Goal: Task Accomplishment & Management: Manage account settings

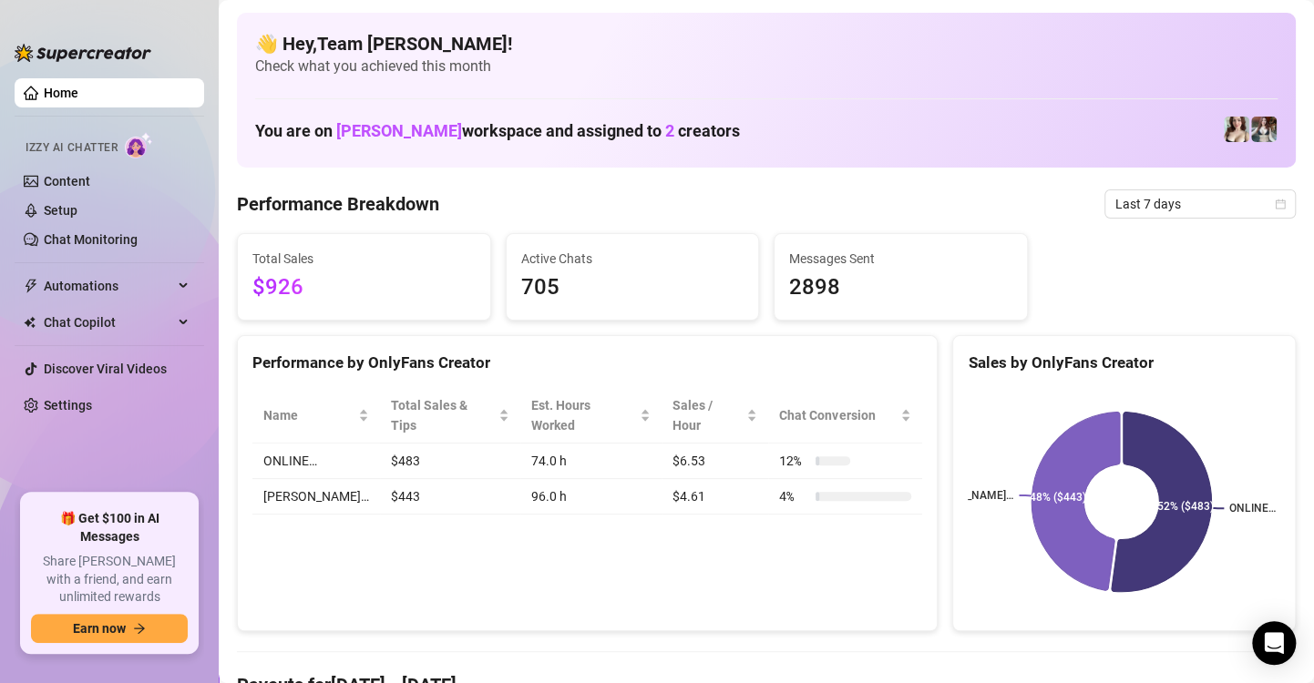
click at [772, 78] on div "👋 Hey, Team [PERSON_NAME] ! Check what you achieved this month You are on [PERS…" at bounding box center [766, 90] width 1059 height 155
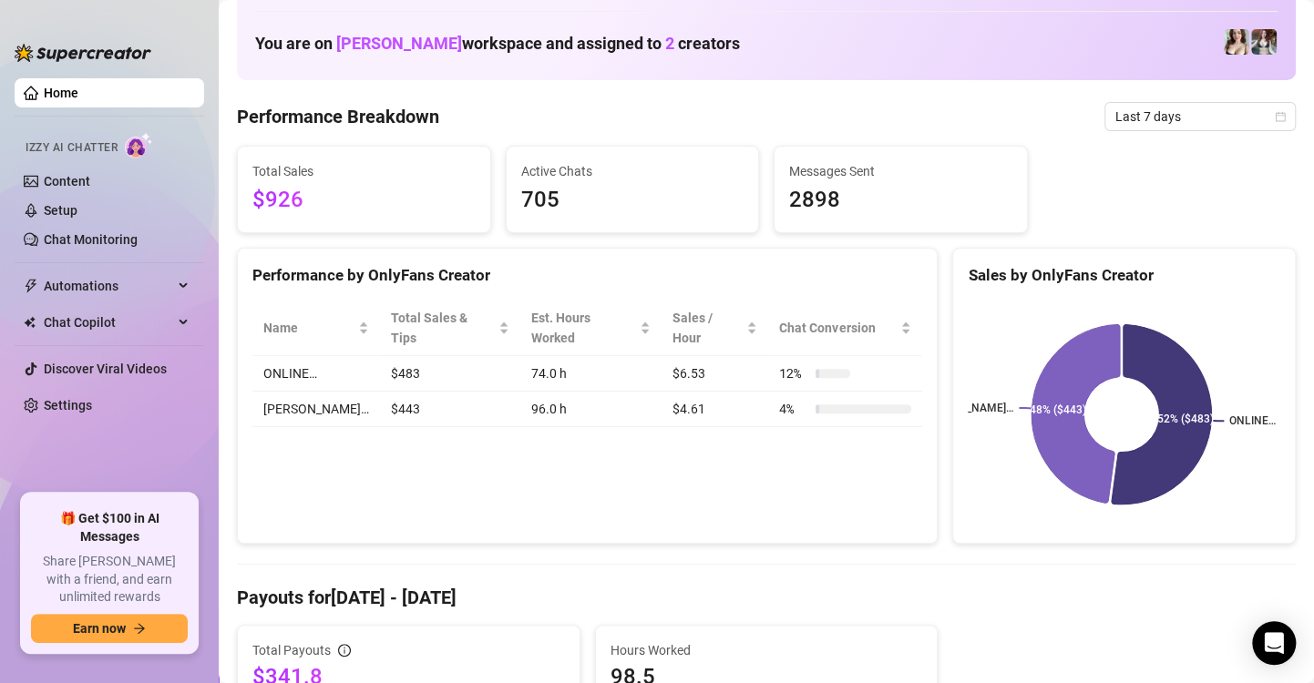
scroll to position [87, 0]
click at [277, 357] on td "ONLINE…" at bounding box center [316, 375] width 128 height 36
click at [330, 393] on td "[PERSON_NAME]…" at bounding box center [316, 411] width 128 height 36
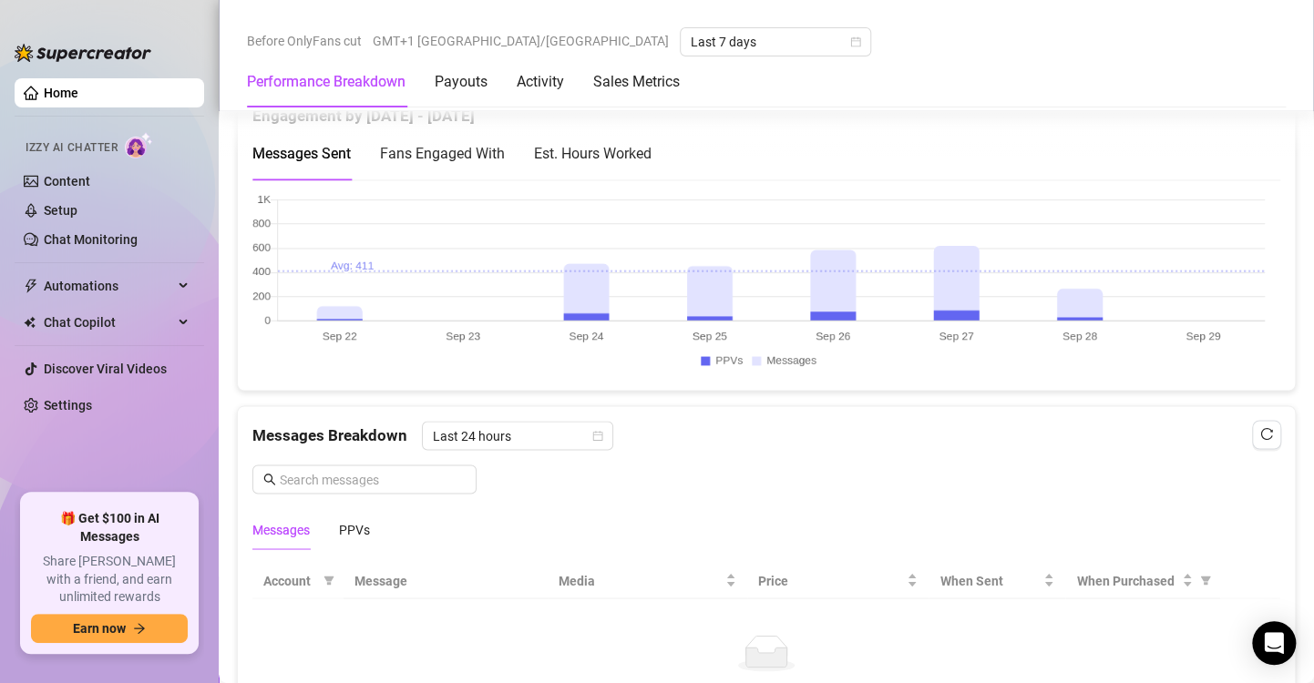
scroll to position [1094, 0]
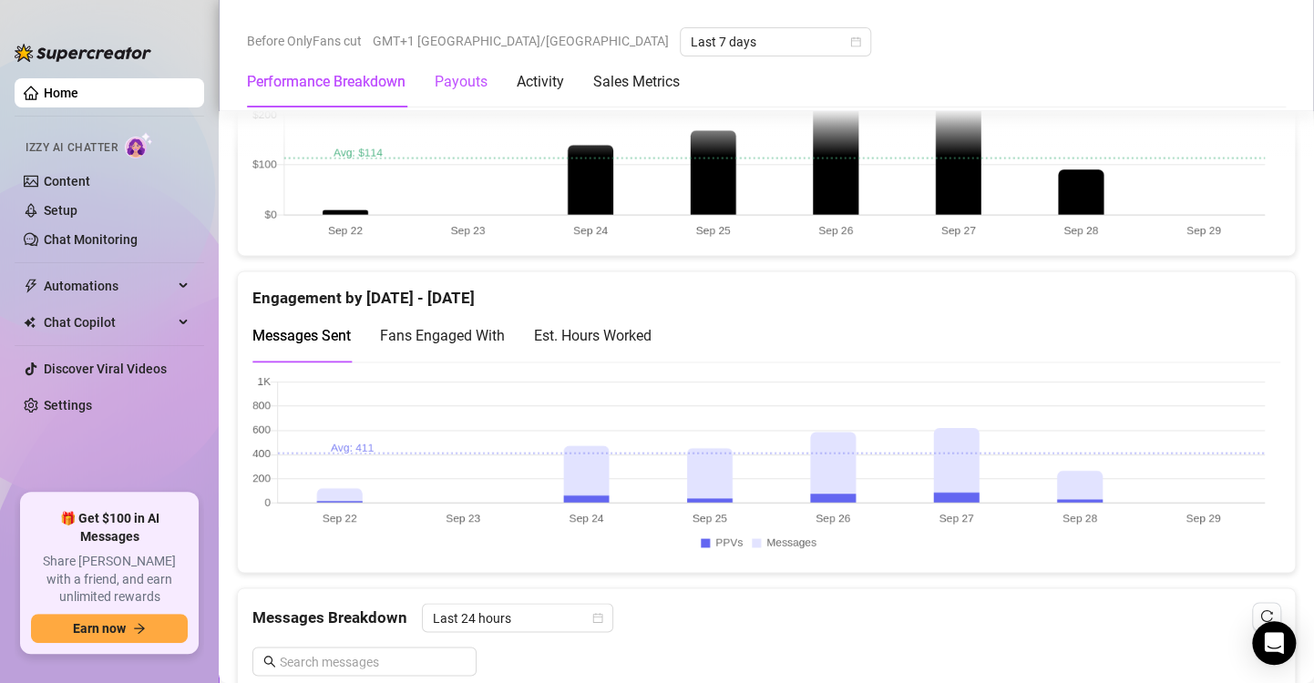
click at [458, 75] on div "Payouts" at bounding box center [461, 82] width 53 height 22
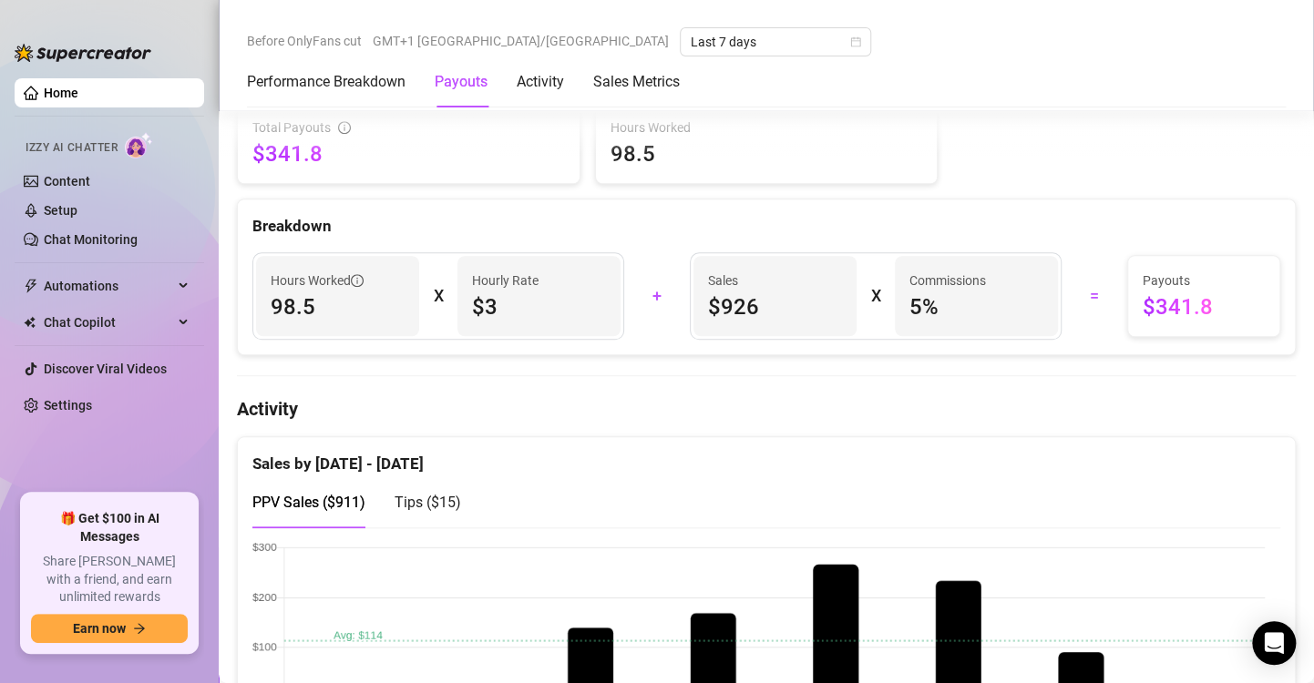
scroll to position [550, 0]
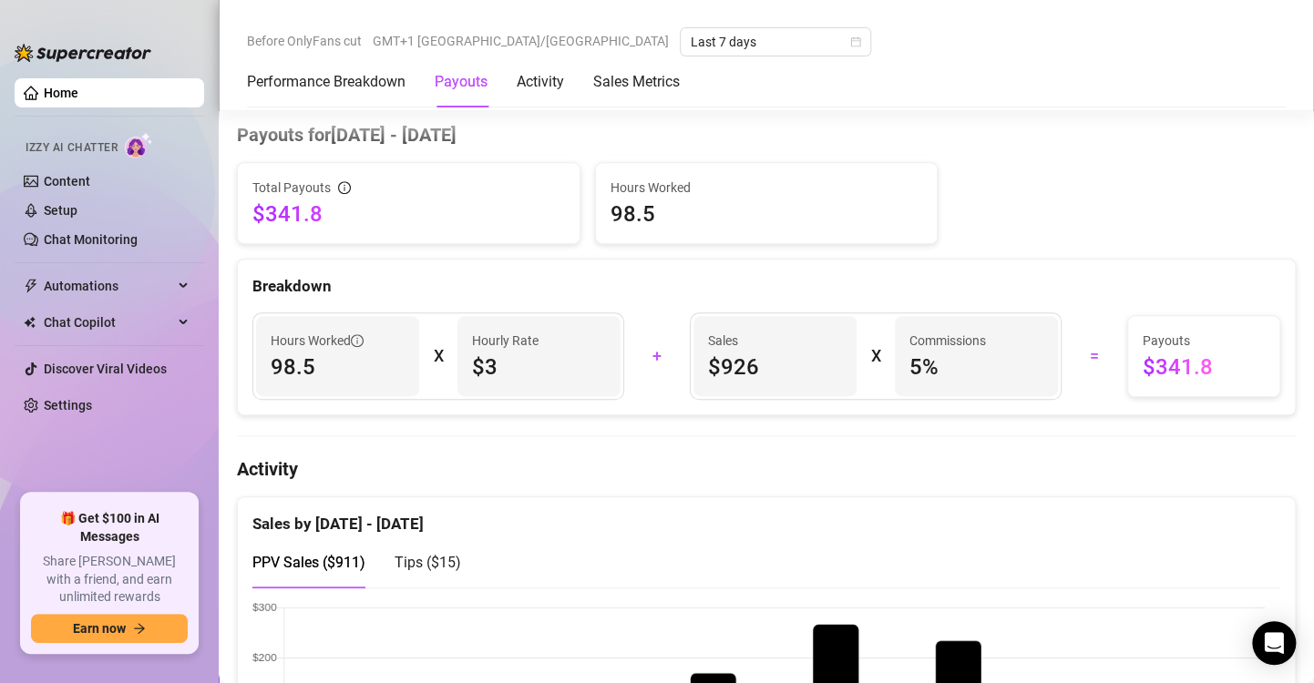
drag, startPoint x: 327, startPoint y: 362, endPoint x: 655, endPoint y: 354, distance: 328.2
click at [327, 362] on span "98.5" at bounding box center [338, 367] width 134 height 29
click at [1143, 353] on span "$341.8" at bounding box center [1204, 367] width 122 height 29
click at [621, 83] on Metrics "Sales Metrics" at bounding box center [636, 82] width 87 height 22
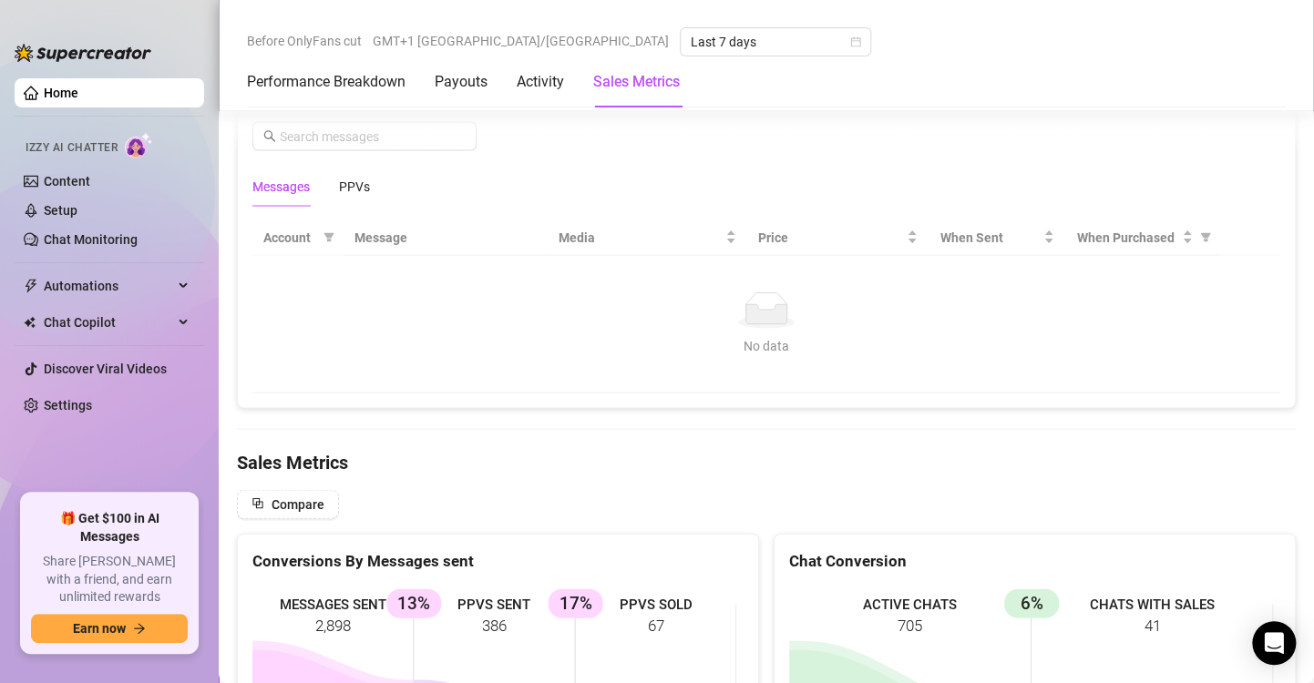
scroll to position [1943, 0]
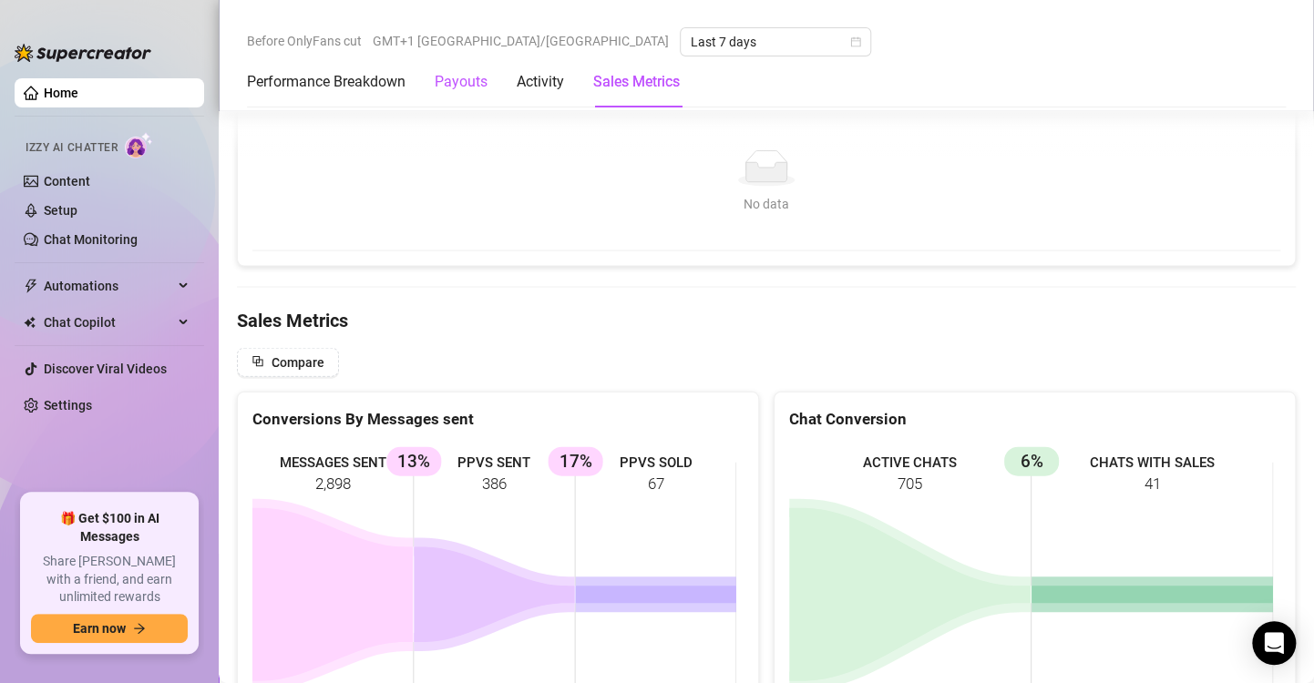
click at [466, 77] on div "Payouts" at bounding box center [461, 82] width 53 height 22
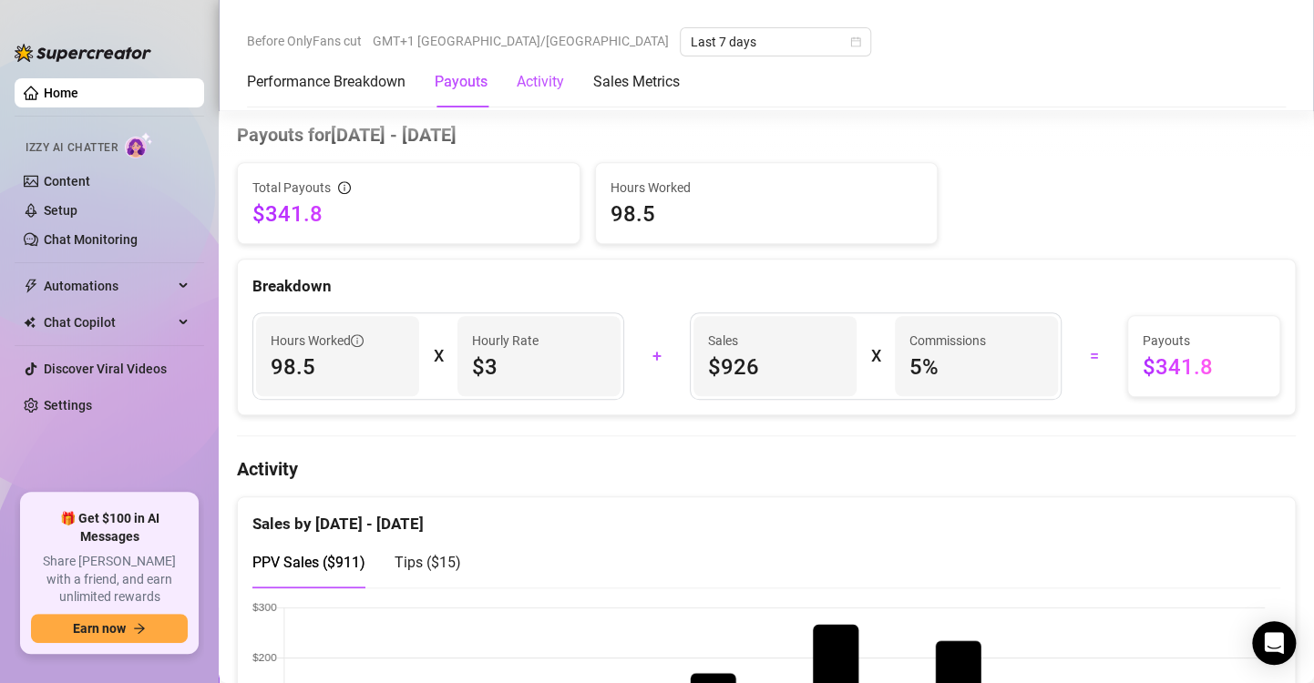
click at [531, 83] on div "Activity" at bounding box center [540, 82] width 47 height 22
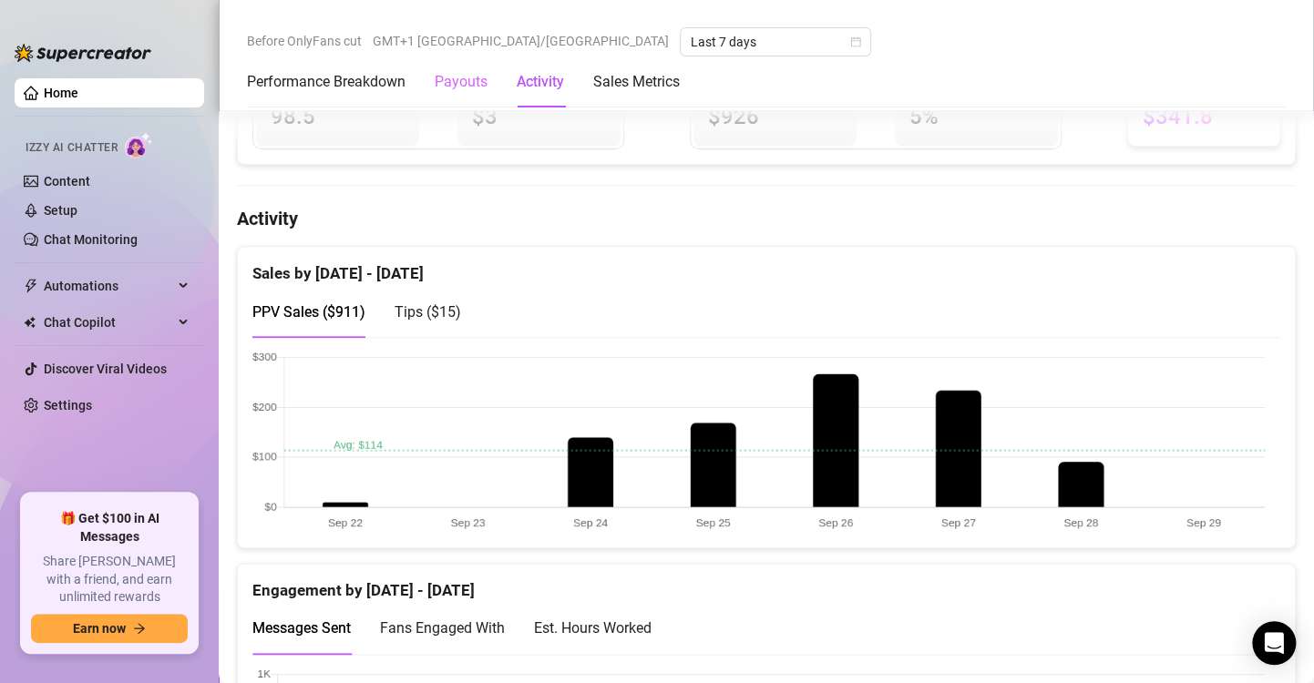
scroll to position [883, 0]
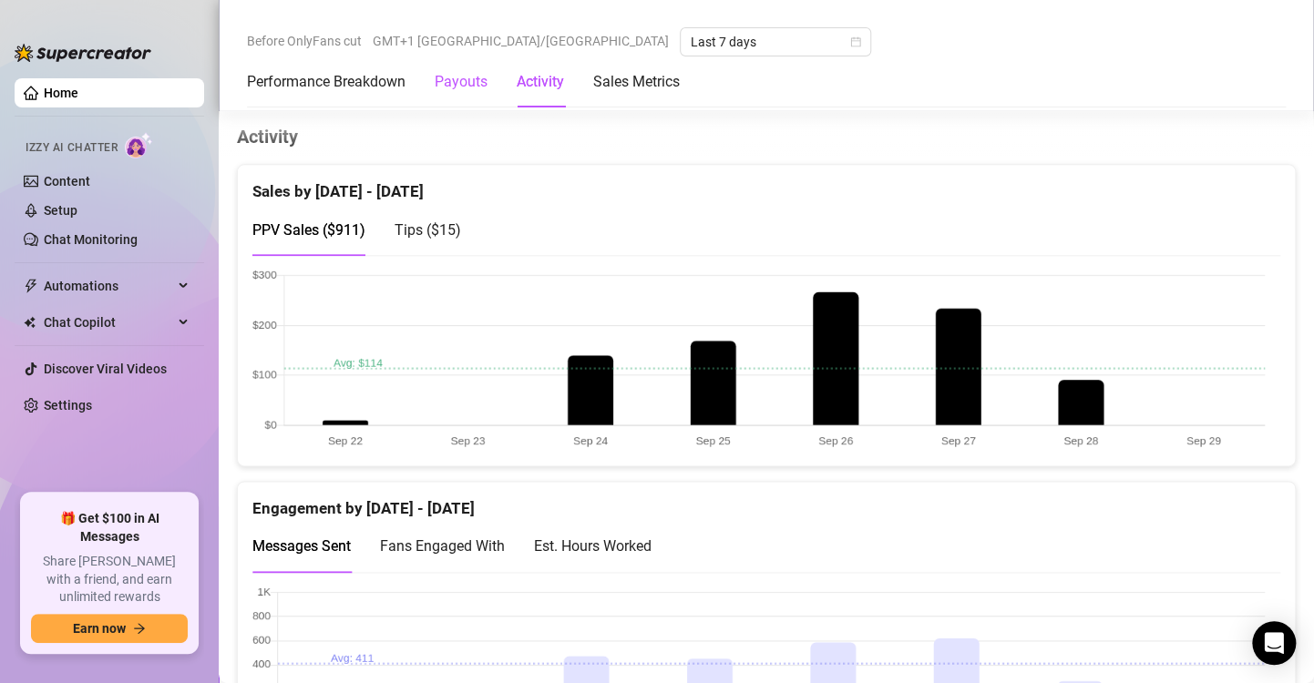
click at [457, 78] on div "Payouts" at bounding box center [461, 82] width 53 height 22
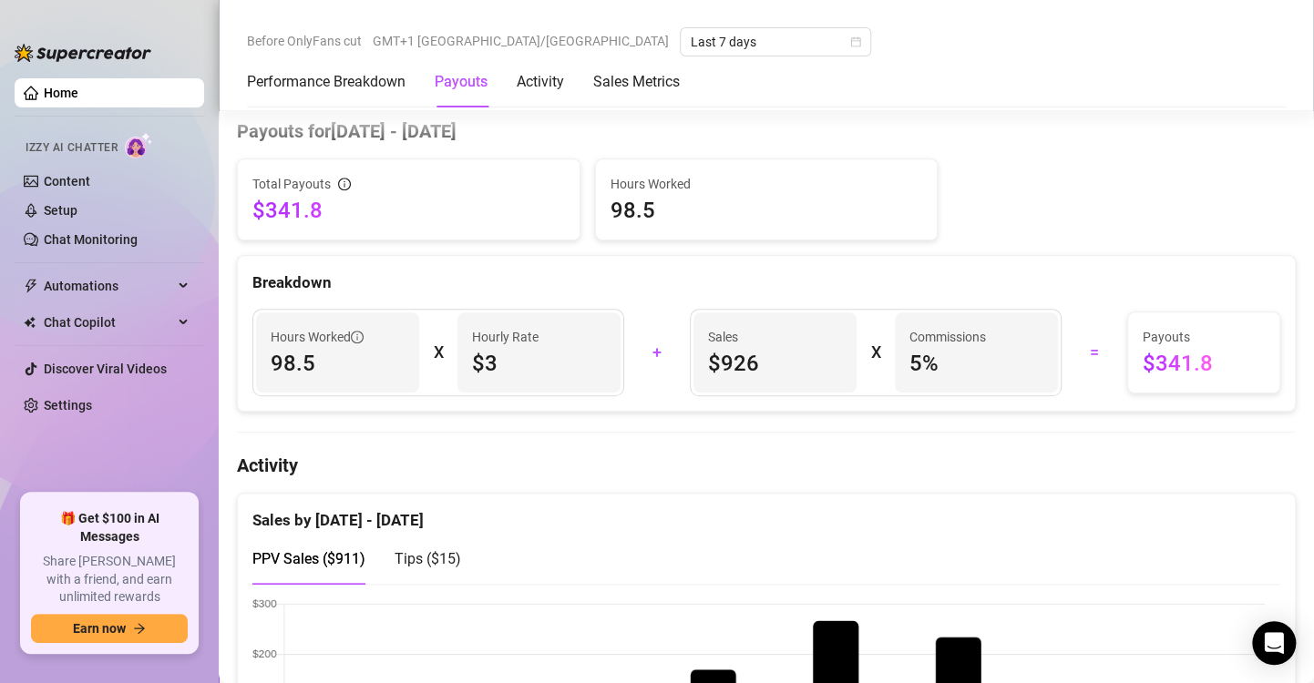
scroll to position [550, 0]
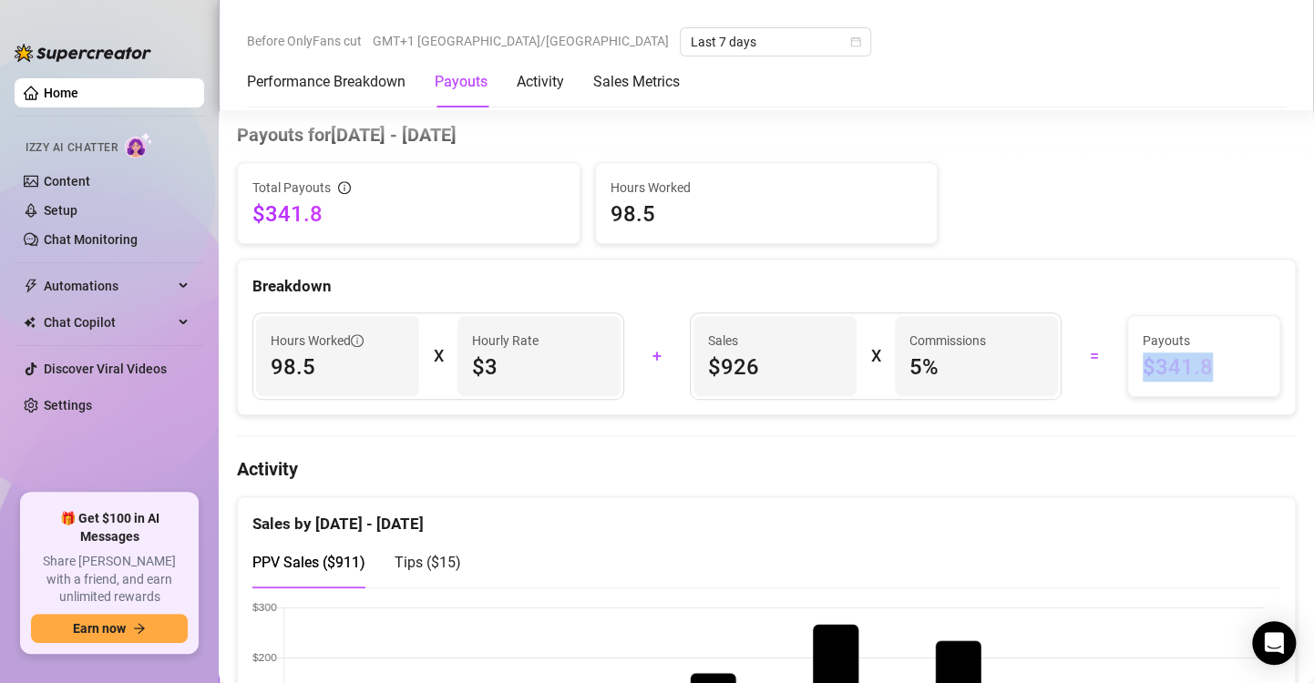
drag, startPoint x: 1220, startPoint y: 365, endPoint x: 1106, endPoint y: 365, distance: 113.9
click at [1116, 365] on div "Payouts $341.8" at bounding box center [1203, 356] width 175 height 82
drag, startPoint x: 324, startPoint y: 248, endPoint x: 581, endPoint y: 248, distance: 257.0
click at [581, 248] on div "Total Payouts $341.8 Hours Worked 98.5 Breakdown Hours Worked 98.5 X Hourly Rat…" at bounding box center [766, 288] width 1059 height 253
click at [86, 398] on link "Settings" at bounding box center [68, 405] width 48 height 15
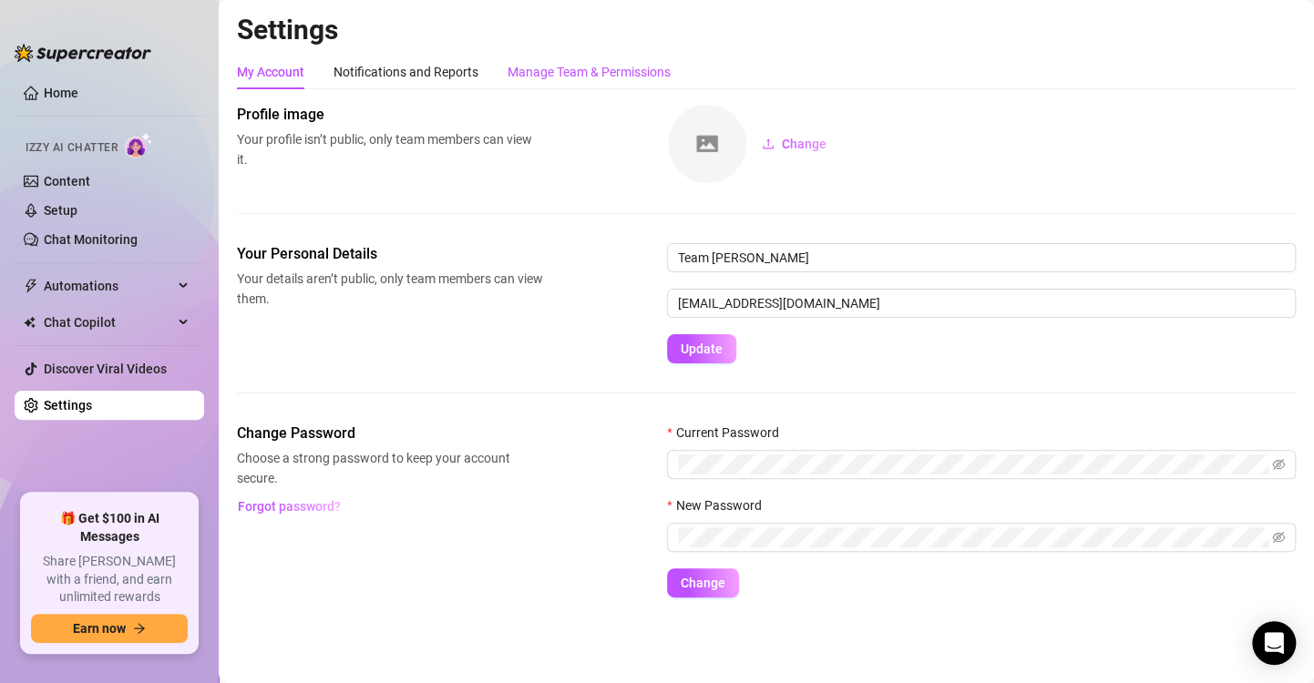
click at [584, 69] on div "Manage Team & Permissions" at bounding box center [589, 72] width 163 height 20
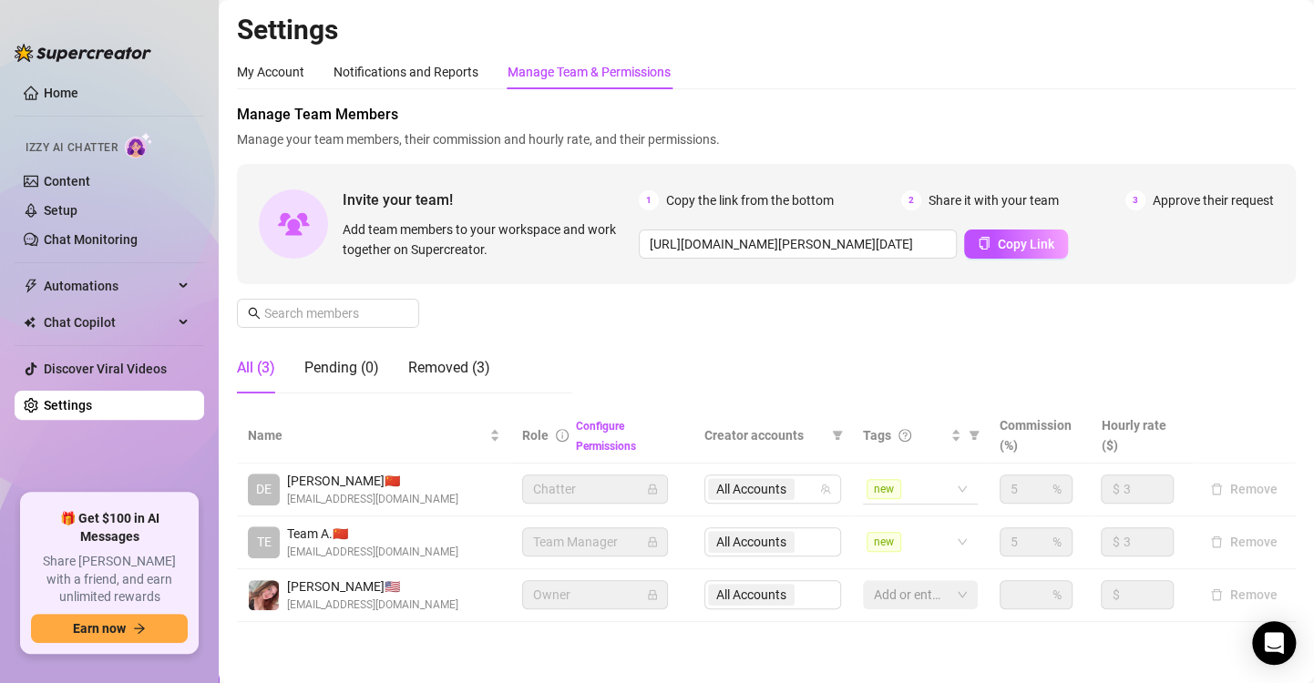
click at [960, 485] on div "new" at bounding box center [920, 489] width 115 height 29
click at [942, 361] on div "Manage Team Members Manage your team members, their commission and hourly rate,…" at bounding box center [766, 256] width 1059 height 304
click at [1038, 489] on div "5 %" at bounding box center [1036, 489] width 73 height 29
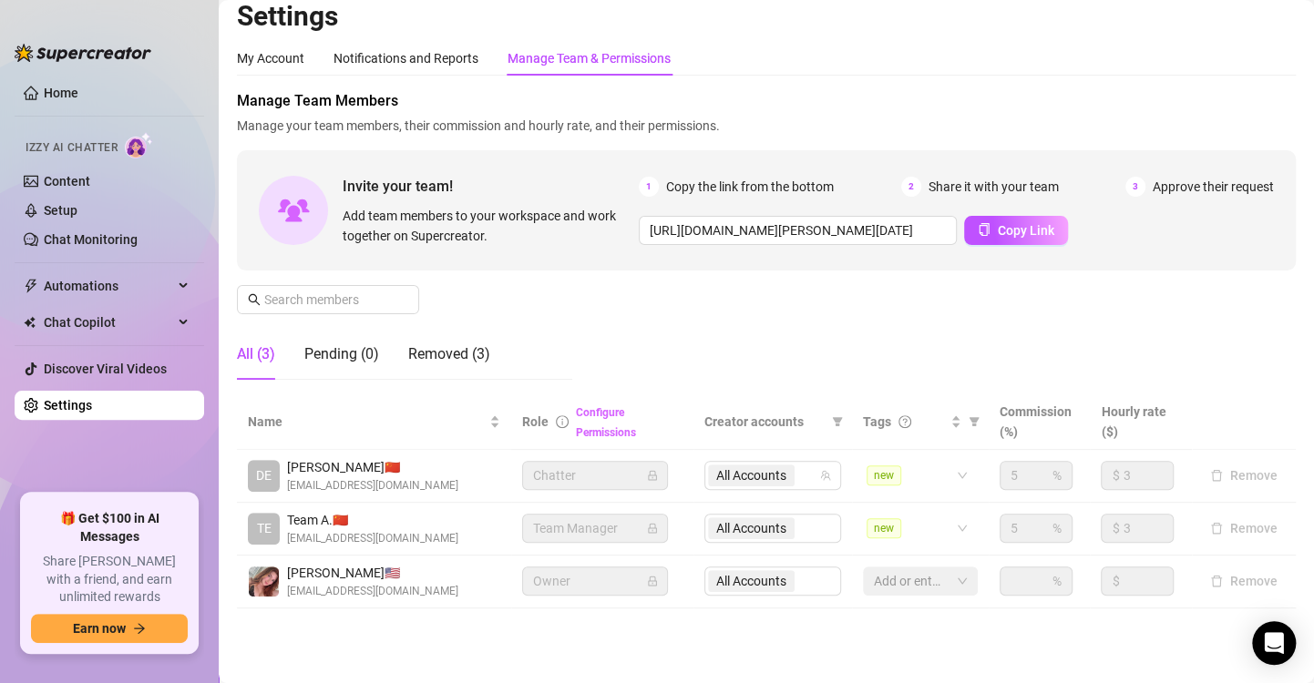
click at [596, 412] on link "Configure Permissions" at bounding box center [606, 422] width 60 height 33
click at [593, 437] on link "Configure Permissions" at bounding box center [606, 422] width 60 height 33
click at [1113, 300] on div "Manage Team Members Manage your team members, their commission and hourly rate,…" at bounding box center [766, 242] width 1059 height 304
drag, startPoint x: 345, startPoint y: 349, endPoint x: 411, endPoint y: 353, distance: 65.7
click at [346, 349] on div "Pending (0)" at bounding box center [341, 355] width 75 height 22
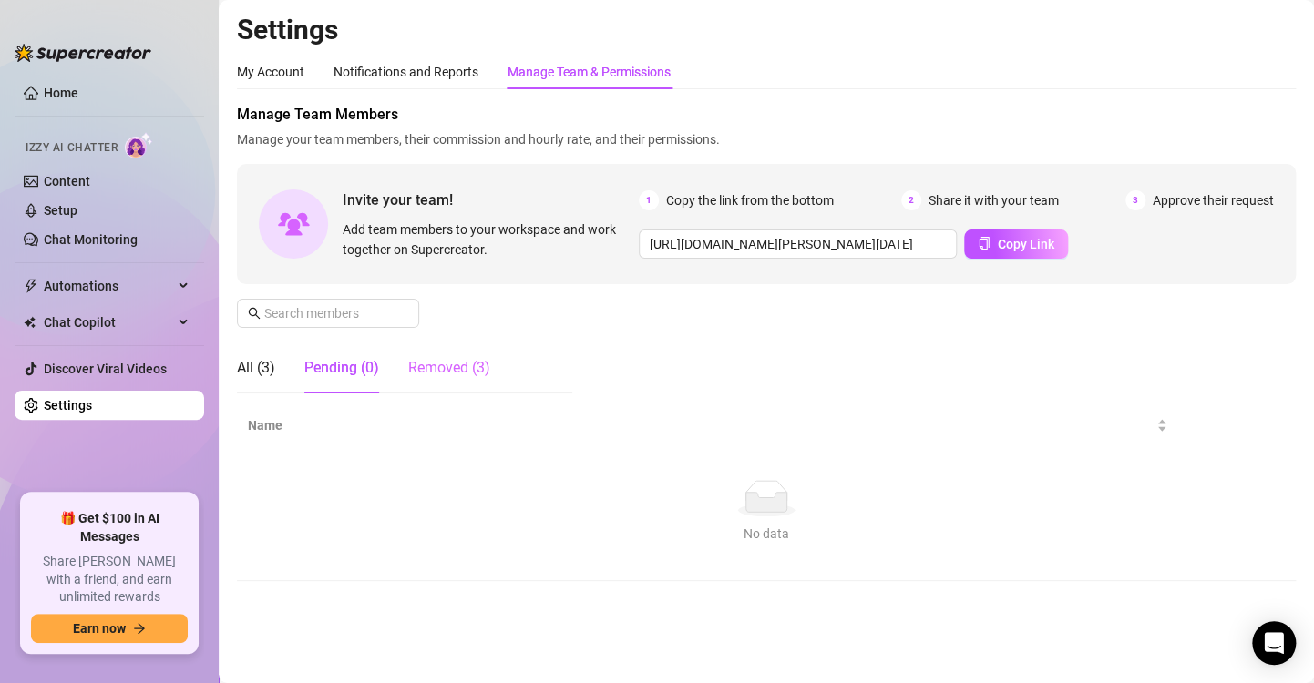
scroll to position [0, 0]
click at [421, 353] on div "Removed (3)" at bounding box center [449, 368] width 82 height 51
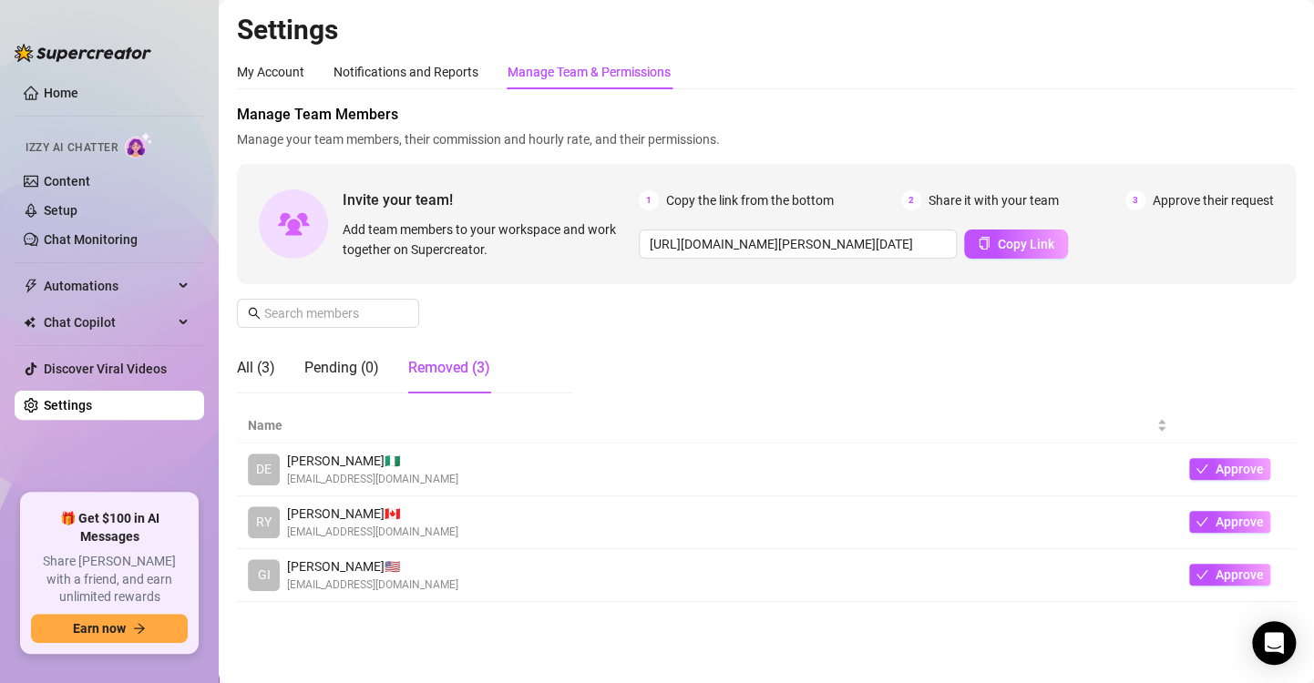
click at [677, 351] on div "Manage Team Members Manage your team members, their commission and hourly rate,…" at bounding box center [766, 256] width 1059 height 304
click at [264, 369] on div "All (3)" at bounding box center [256, 368] width 38 height 22
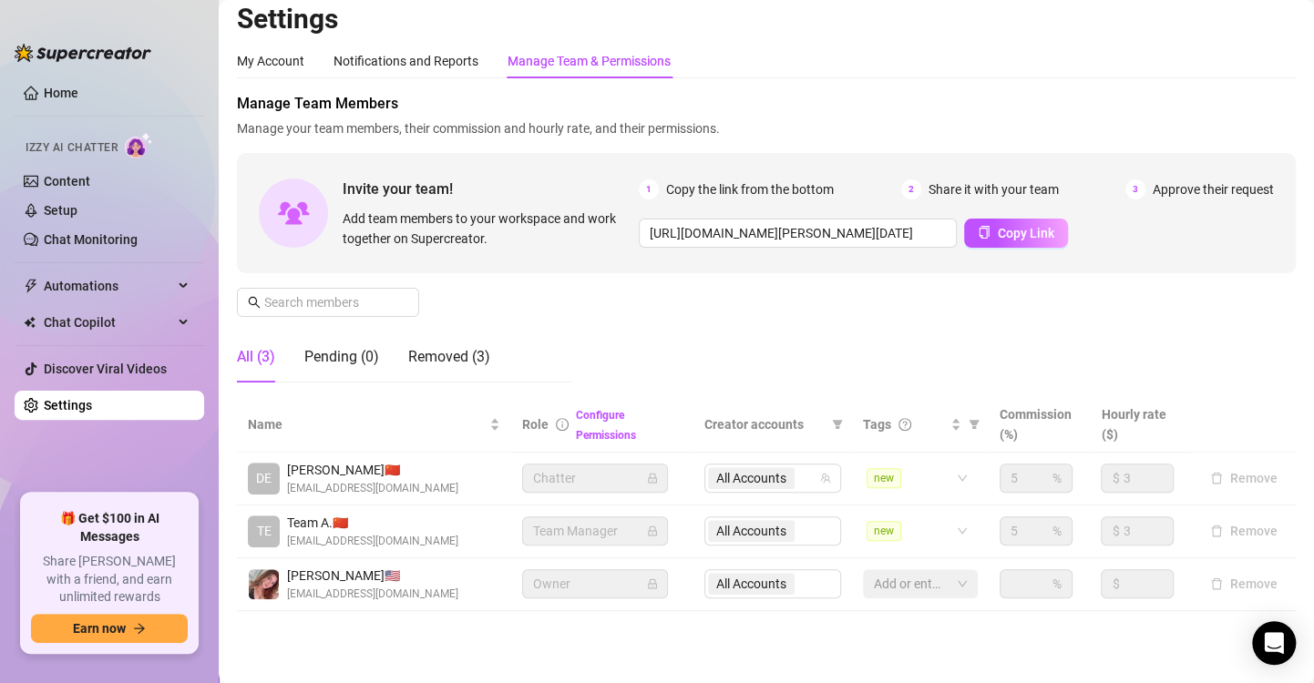
scroll to position [14, 0]
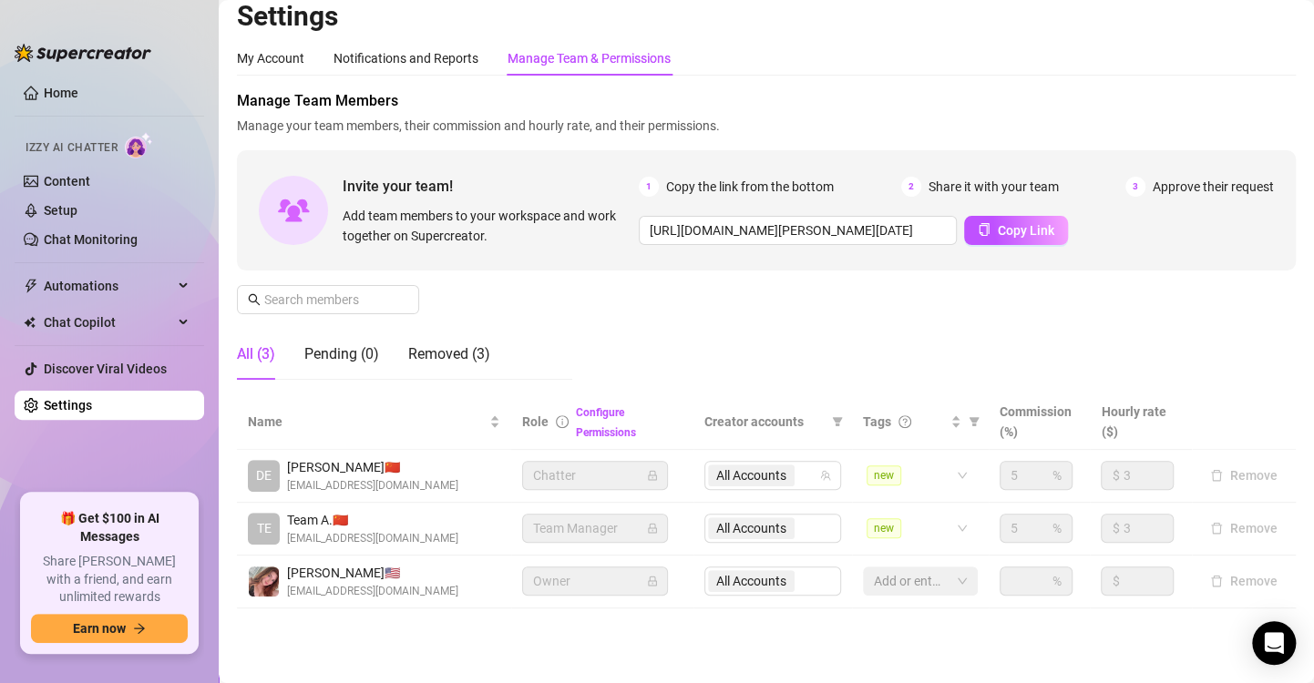
click at [1253, 281] on div "Manage Team Members Manage your team members, their commission and hourly rate,…" at bounding box center [766, 242] width 1059 height 304
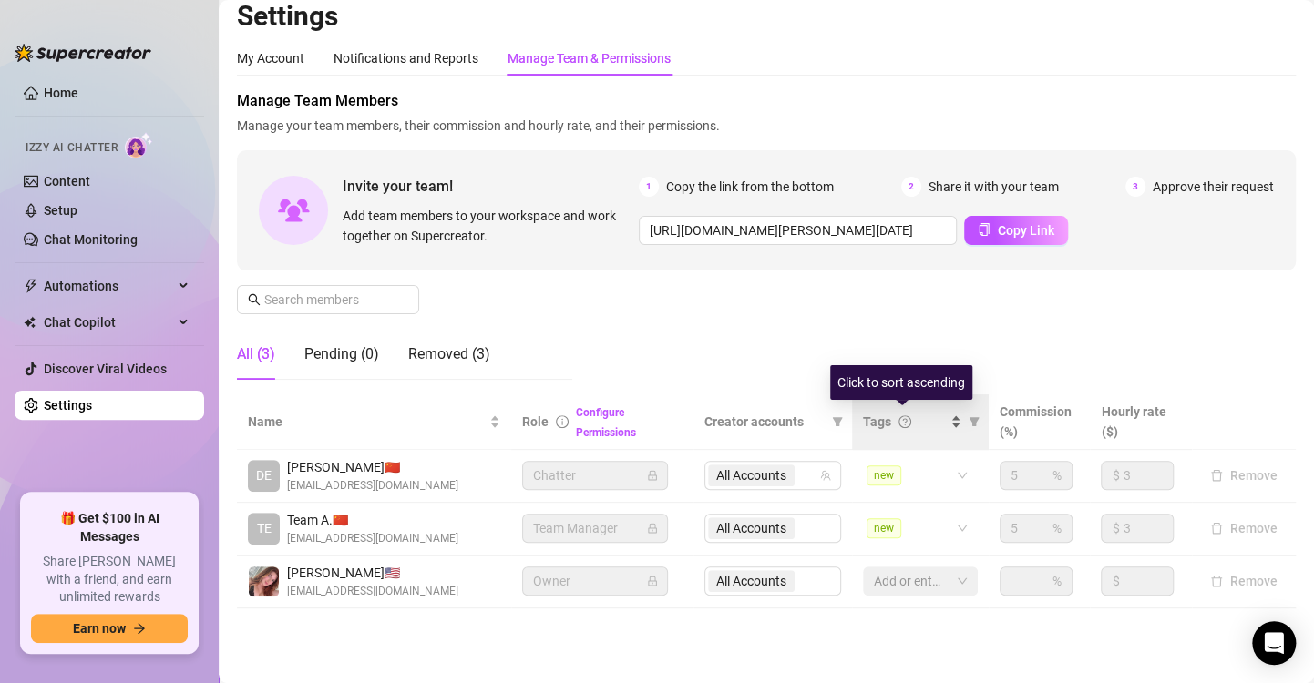
click at [872, 426] on span "Tags" at bounding box center [877, 422] width 28 height 20
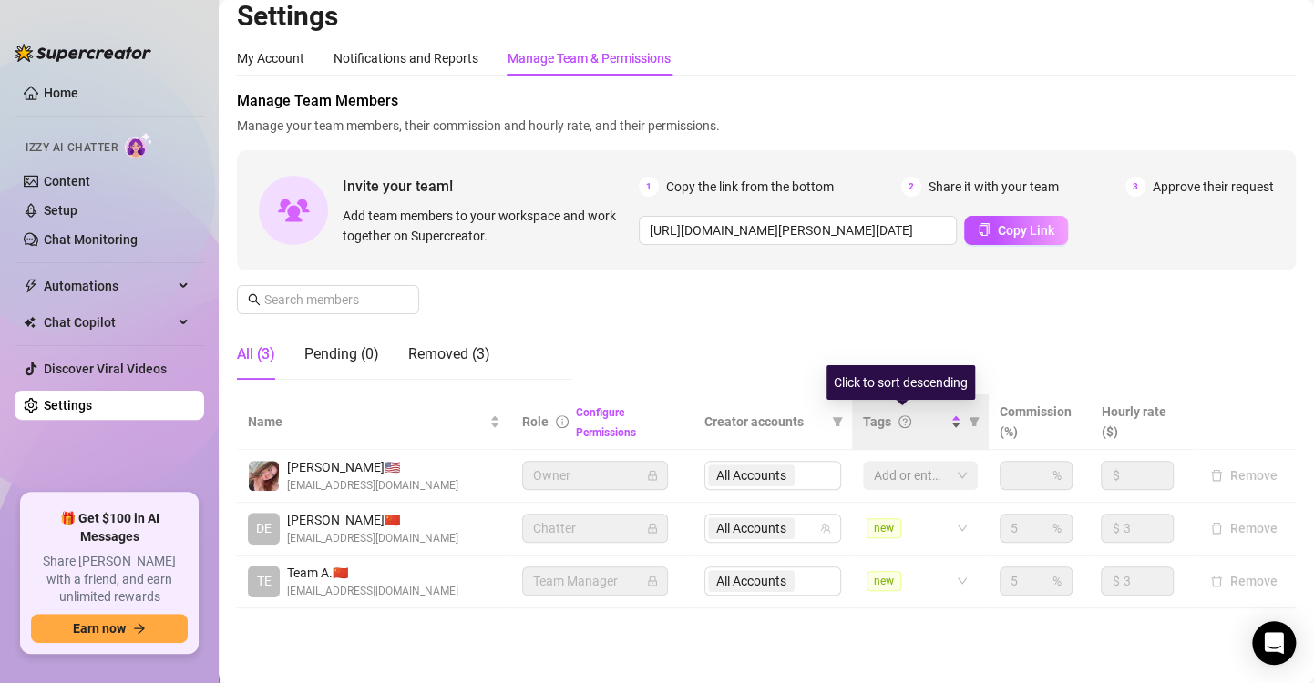
click at [872, 426] on span "Tags" at bounding box center [877, 422] width 28 height 20
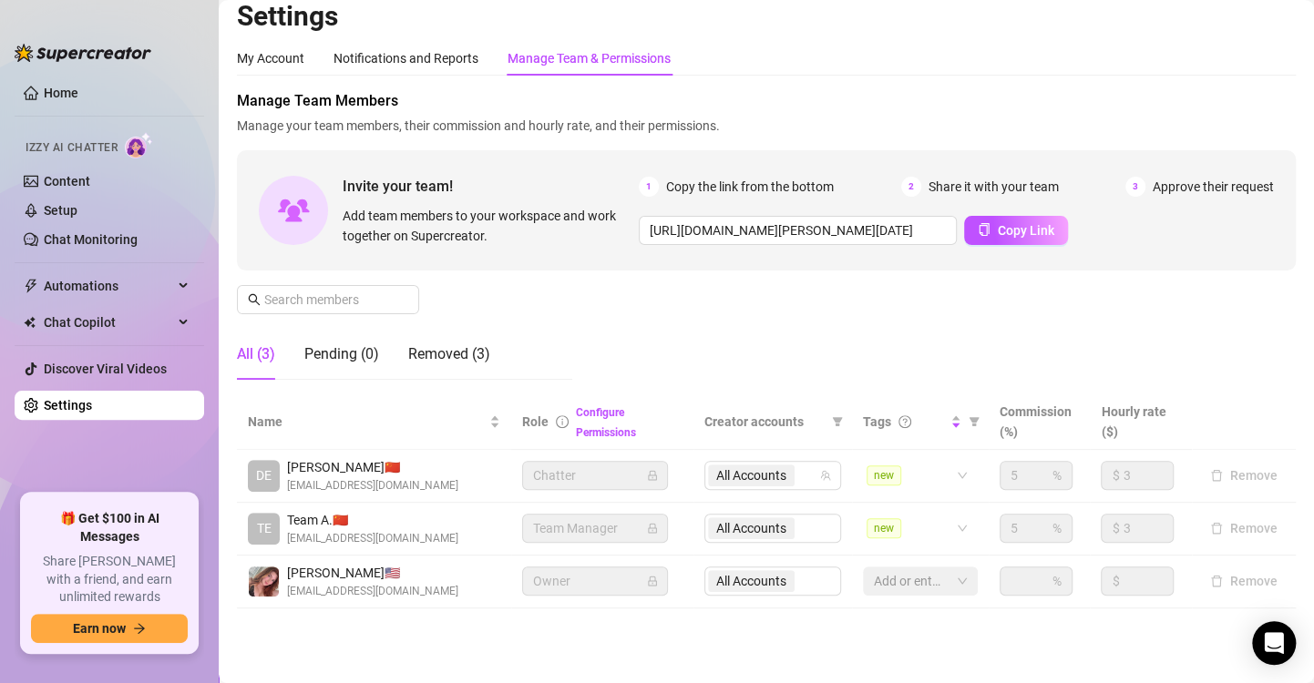
click at [534, 422] on span "Role" at bounding box center [535, 422] width 26 height 15
click at [720, 283] on div "Manage Team Members Manage your team members, their commission and hourly rate,…" at bounding box center [766, 242] width 1059 height 304
click at [366, 65] on div "Notifications and Reports" at bounding box center [406, 58] width 145 height 20
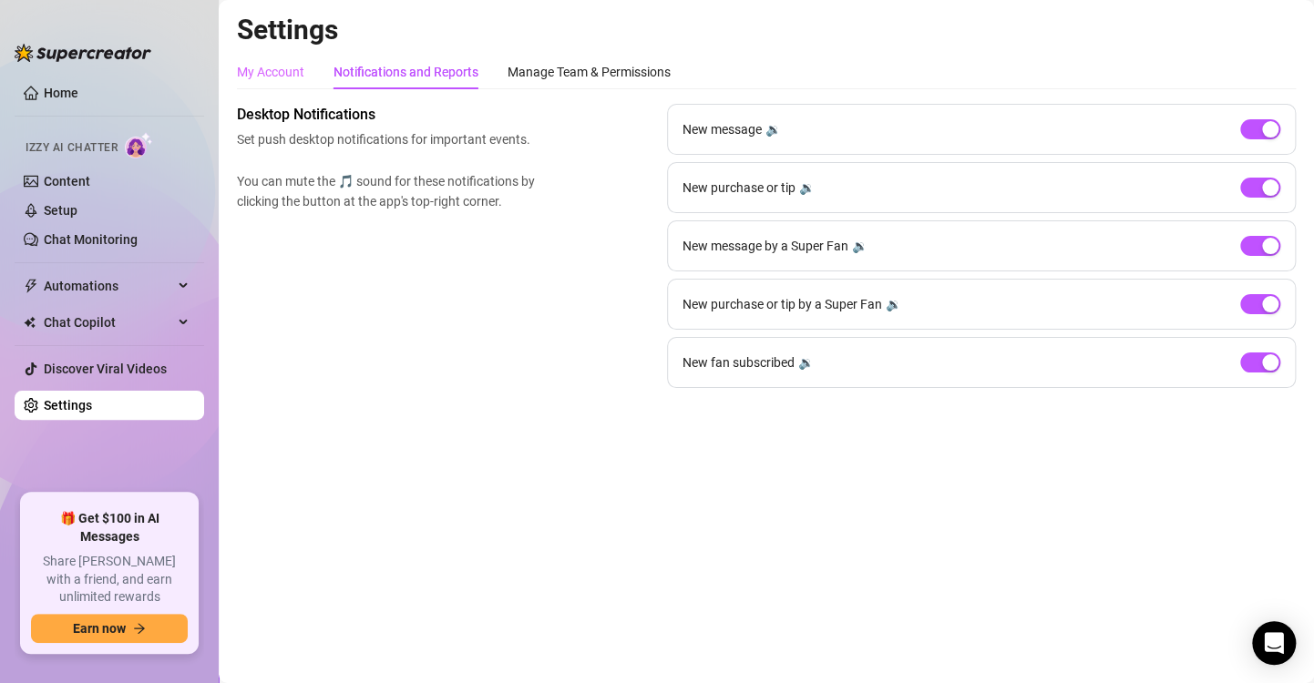
click at [268, 59] on div "My Account" at bounding box center [270, 72] width 67 height 35
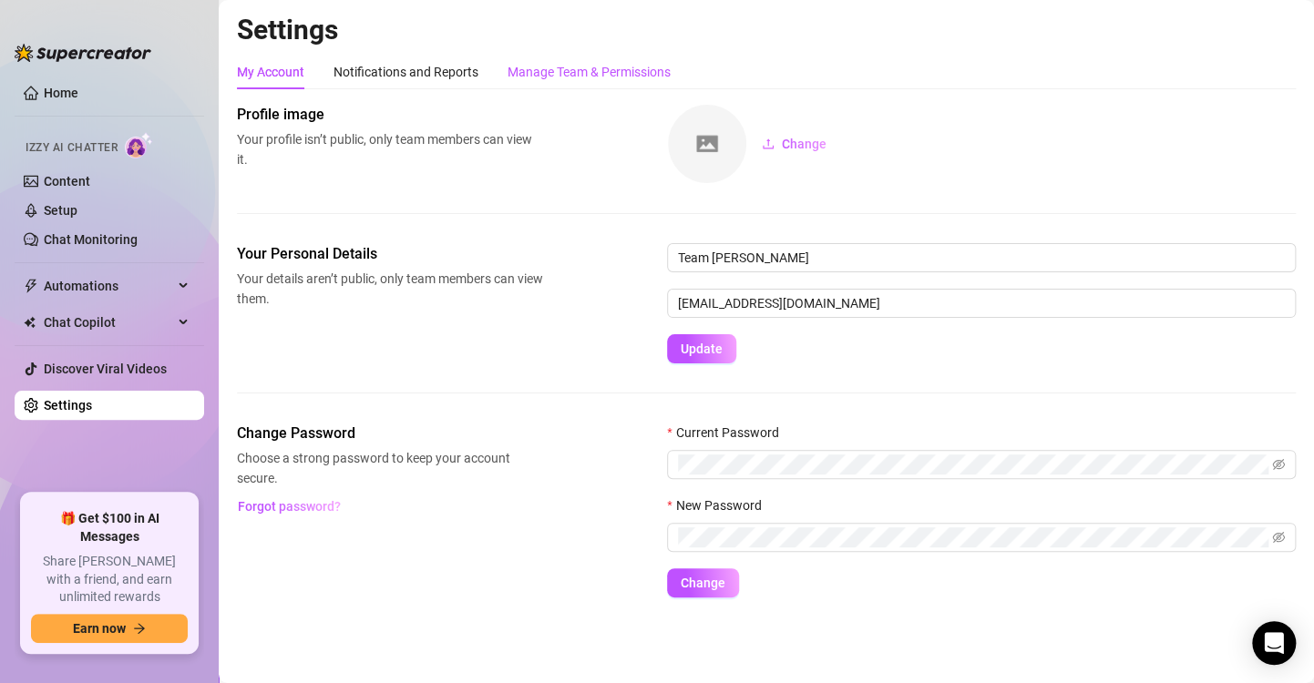
click at [533, 63] on div "Manage Team & Permissions" at bounding box center [589, 72] width 163 height 20
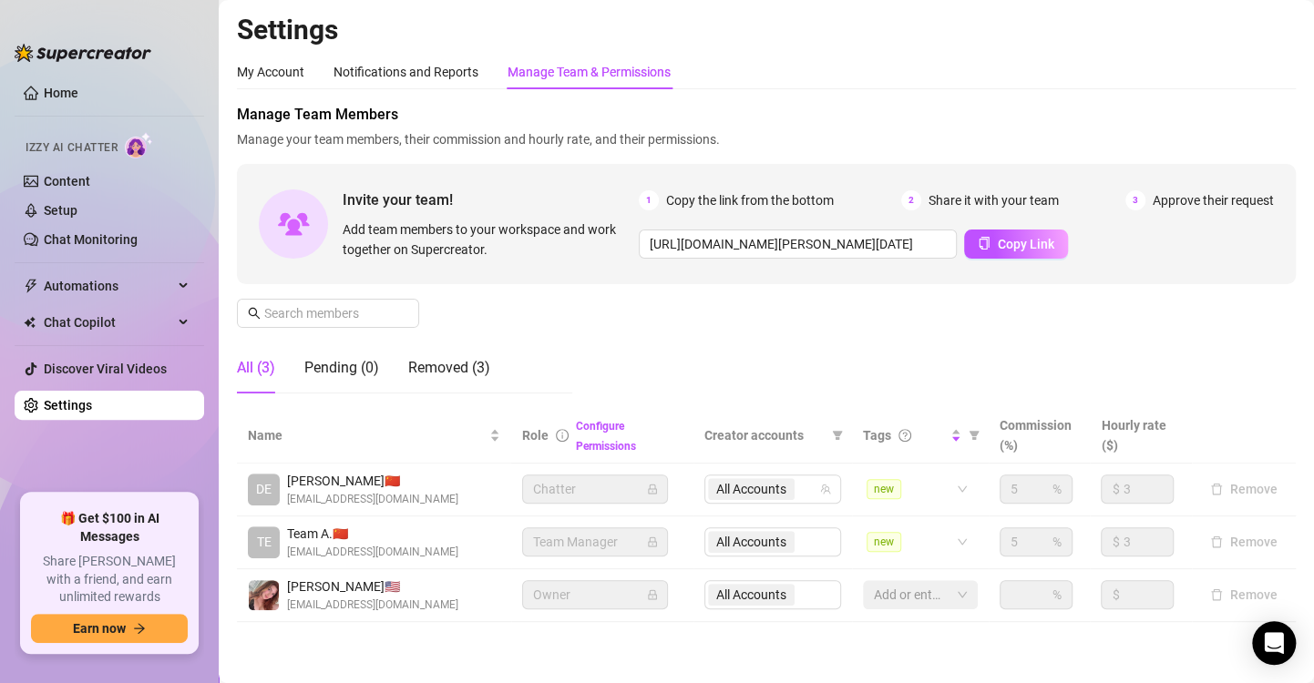
click at [1110, 64] on div "My Account Notifications and Reports Manage Team & Permissions" at bounding box center [766, 72] width 1059 height 35
